Goal: Find specific page/section: Find specific page/section

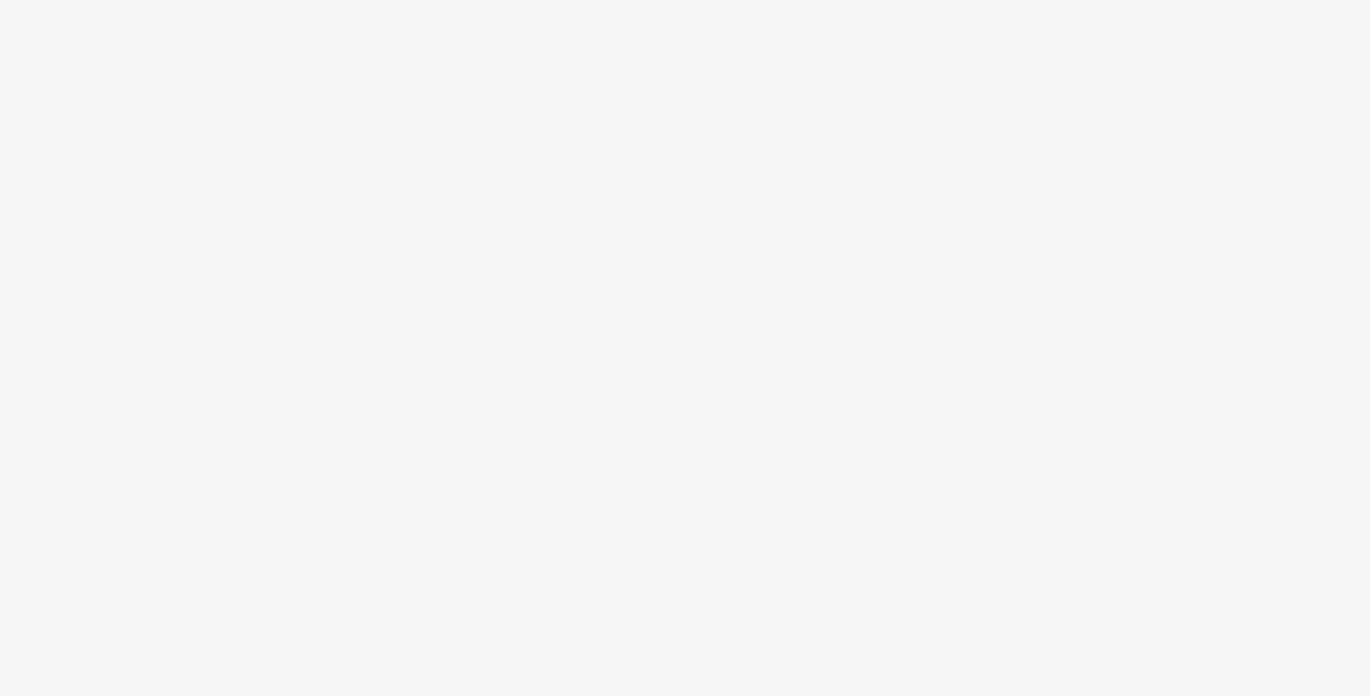
select select "043cda9b-19c6-48dd-97c5-60e8b0eb4194"
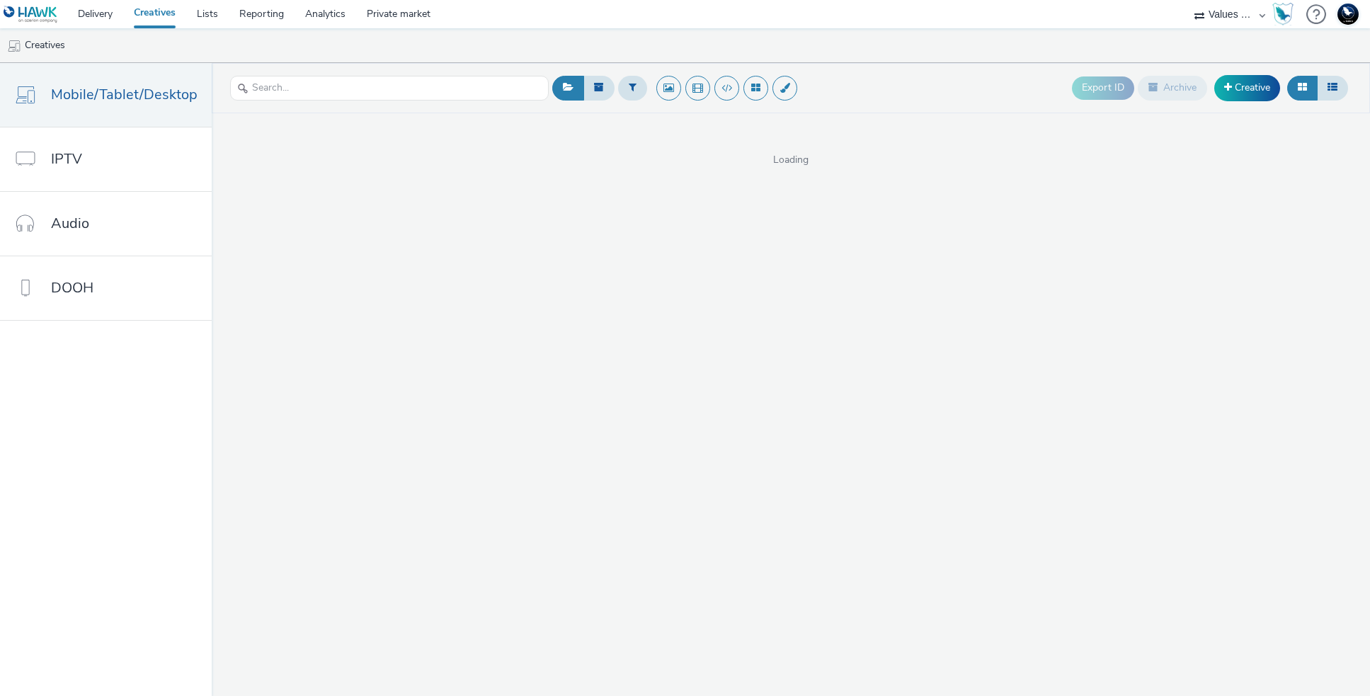
select select "f4205e5d-bd10-4da0-b716-125865d7aa0a"
select select "8a3f6d77-30ca-4ef5-b621-f995745b8c1c"
click at [1219, 22] on select "75 Media A8 Media Group ABI Media Abkom AB Abovo Ace & [PERSON_NAME] Ad-on Medi…" at bounding box center [1230, 14] width 85 height 28
select select "49e76c45-13e0-4801-9637-84dabdd51bd1"
click at [1188, 0] on select "75 Media A8 Media Group ABI Media Abkom AB Abovo Ace & Tate Ad-on Media Nordic …" at bounding box center [1230, 14] width 85 height 28
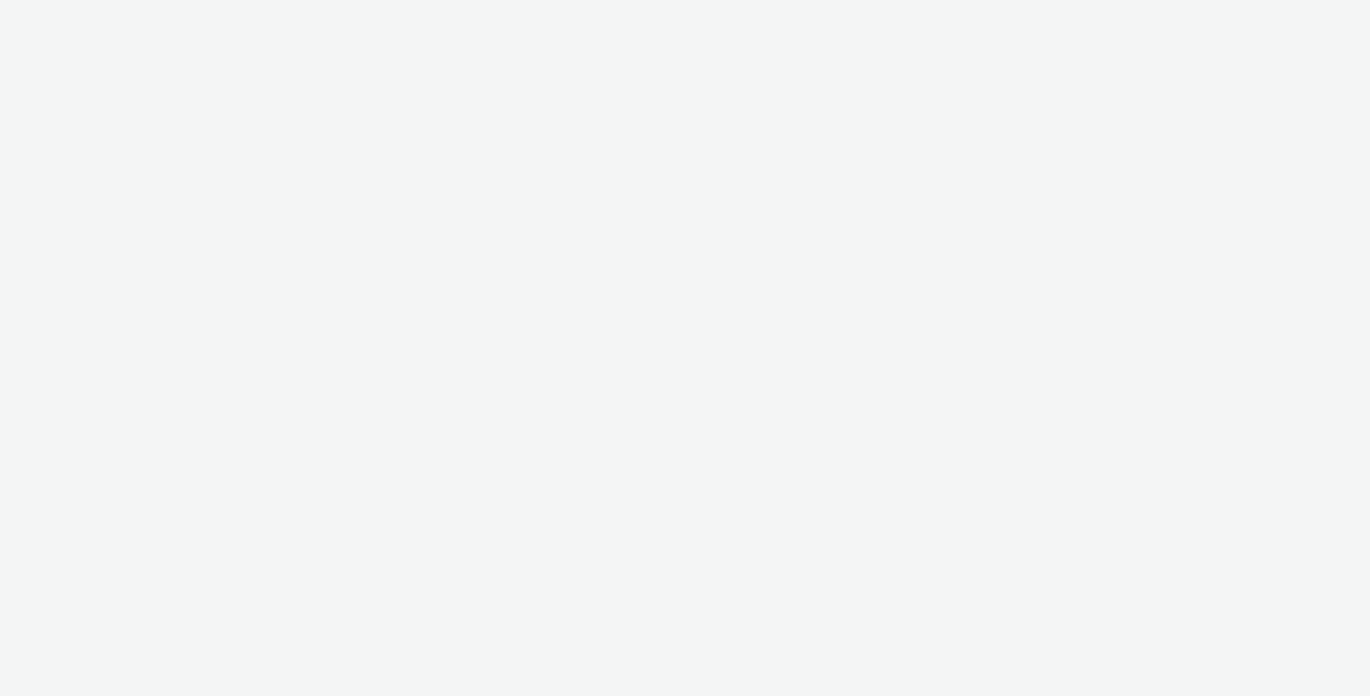
select select "49e76c45-13e0-4801-9637-84dabdd51bd1"
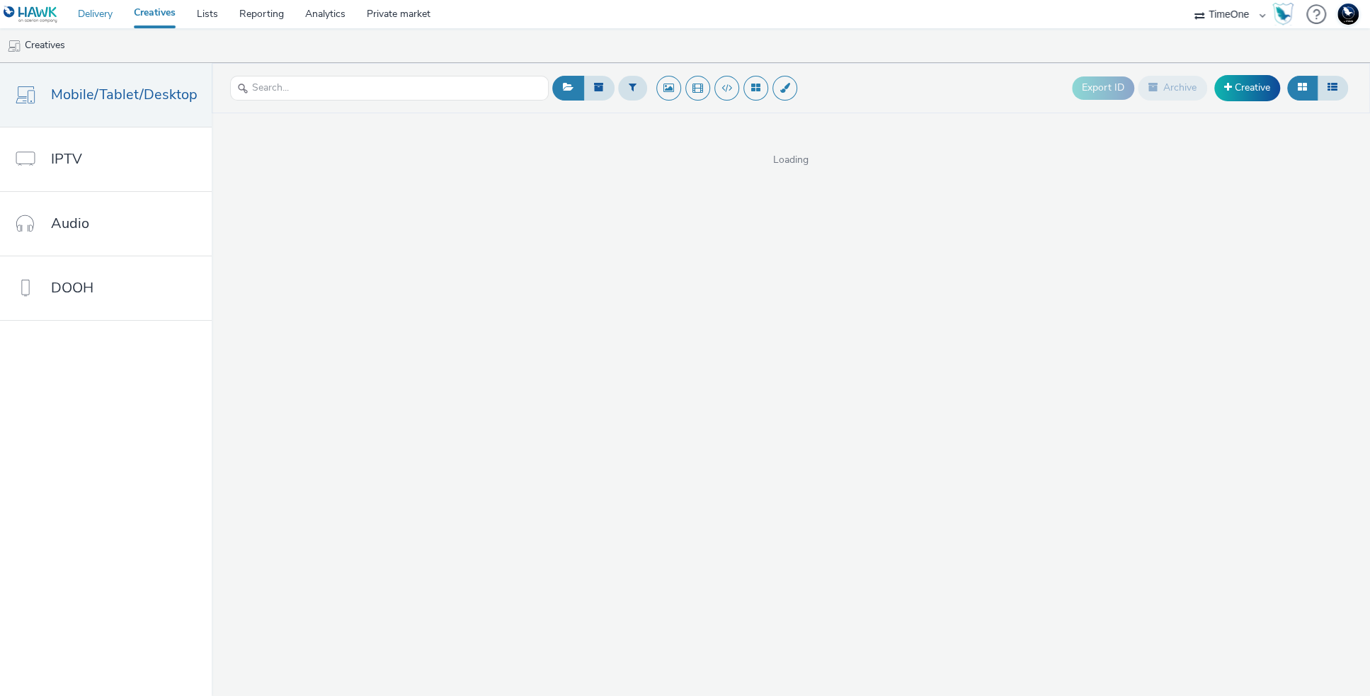
click at [95, 7] on link "Delivery" at bounding box center [95, 14] width 56 height 28
